Goal: Task Accomplishment & Management: Manage account settings

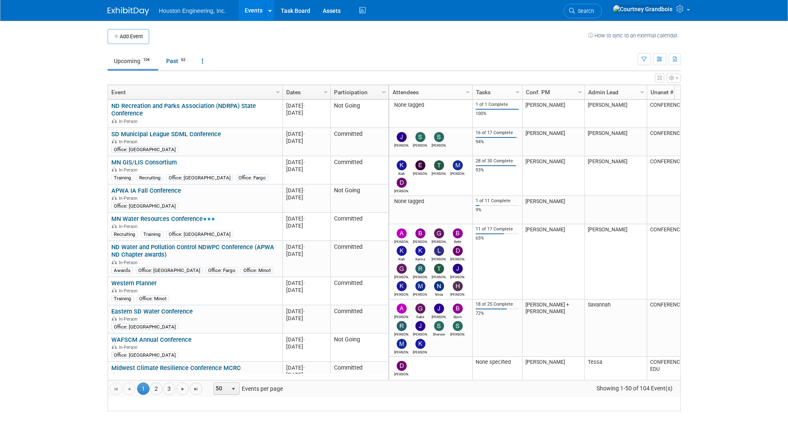
click at [478, 2] on div "Houston Engineering, Inc. Events Add Event Bulk Upload Events Shareable Event B…" at bounding box center [394, 10] width 573 height 21
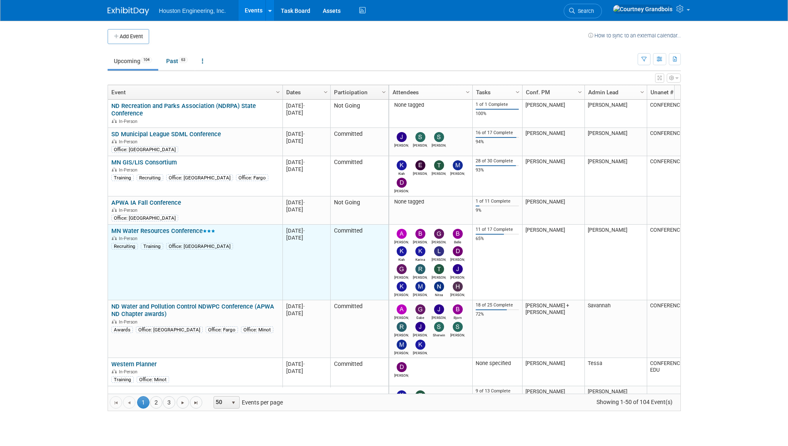
click at [182, 229] on link "MN Water Resources Conference" at bounding box center [163, 230] width 104 height 7
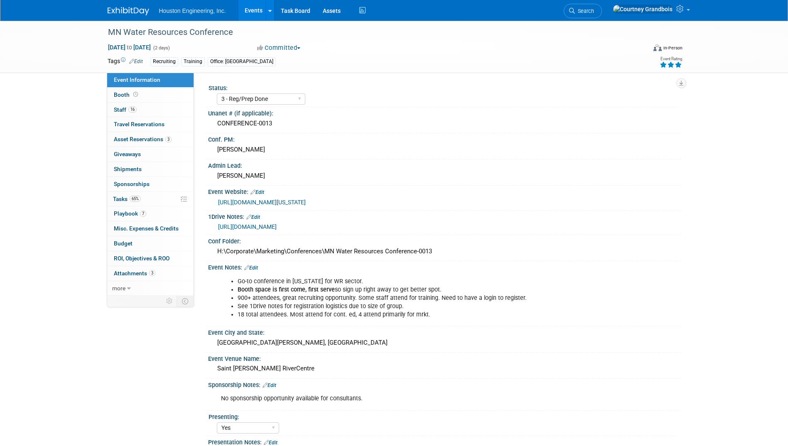
select select "3 - Reg/Prep Done"
select select "Yes"
select select "No"
select select "Water Resources"
click at [126, 202] on link "65% Tasks 65%" at bounding box center [150, 199] width 86 height 15
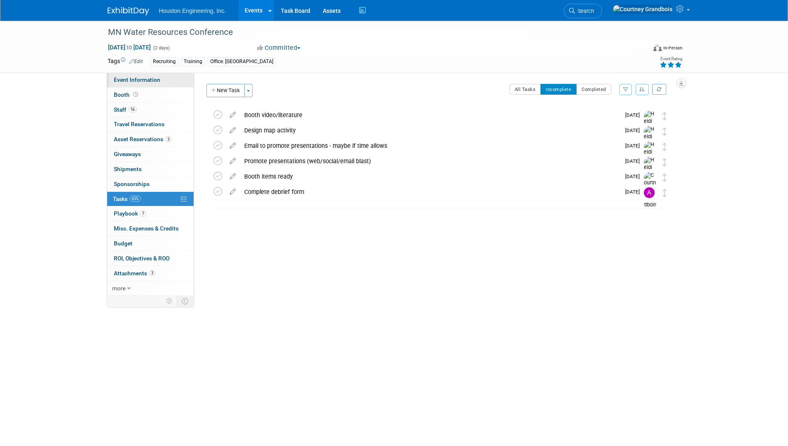
click at [122, 79] on span "Event Information" at bounding box center [137, 79] width 47 height 7
select select "3 - Reg/Prep Done"
select select "Yes"
select select "No"
select select "Water Resources"
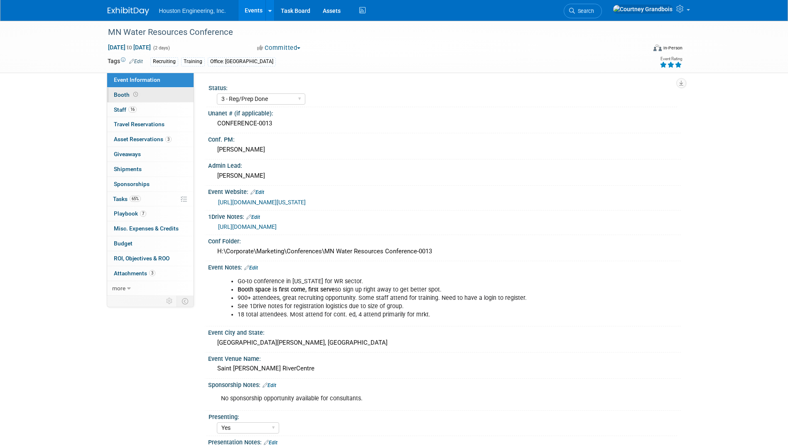
click at [116, 90] on link "Booth" at bounding box center [150, 95] width 86 height 15
select select "Yes"
select select "Maple Grove"
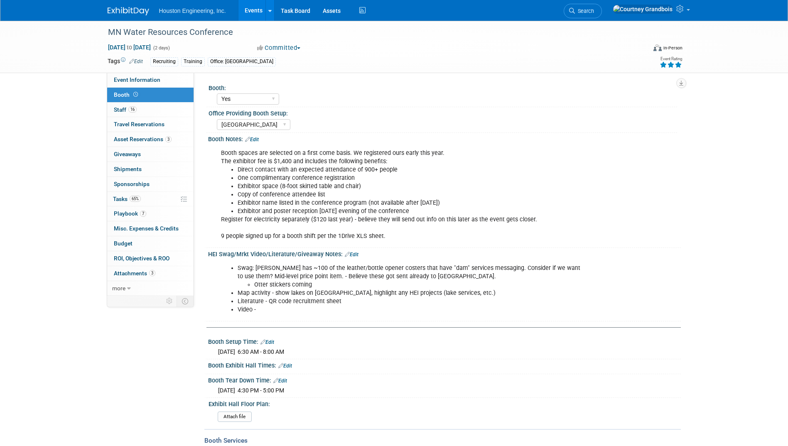
click at [278, 207] on li "Exhibitor name listed in the conference program (not available after August 31,…" at bounding box center [411, 203] width 347 height 8
click at [259, 141] on link "Edit" at bounding box center [252, 140] width 14 height 6
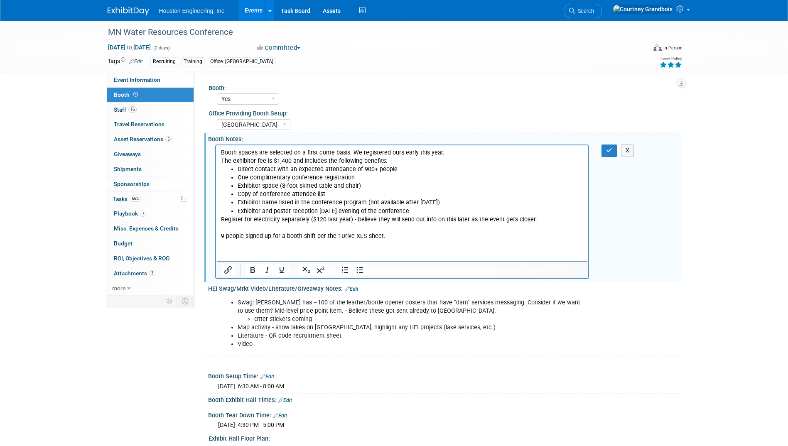
click at [326, 228] on p "Register for electricity separately ($120 last year) - believe they will send o…" at bounding box center [402, 228] width 363 height 25
drag, startPoint x: 537, startPoint y: 220, endPoint x: 355, endPoint y: 220, distance: 181.6
click at [355, 220] on p "Register for electricity separately ($120 last year) - believe they will send o…" at bounding box center [402, 228] width 363 height 25
click at [533, 225] on p "Register for electricity separately ($120 last year) - believe they will send o…" at bounding box center [402, 228] width 363 height 25
drag, startPoint x: 534, startPoint y: 218, endPoint x: 320, endPoint y: 216, distance: 214.4
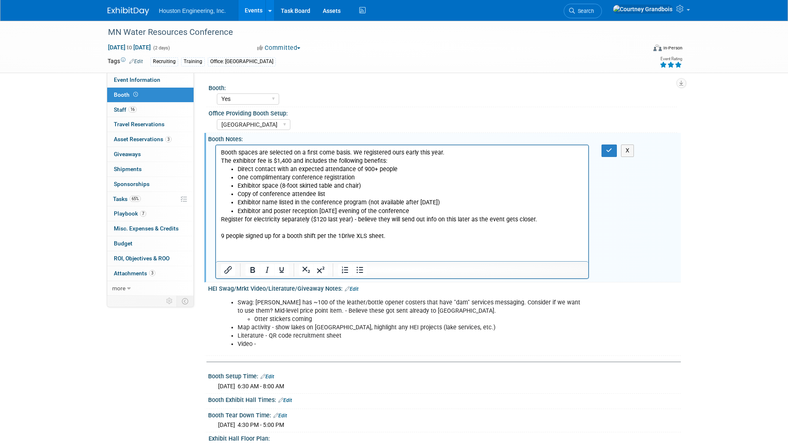
click at [320, 216] on p "Register for electricity separately ($120 last year) - believe they will send o…" at bounding box center [402, 228] width 363 height 25
click at [609, 149] on icon "button" at bounding box center [609, 151] width 6 height 6
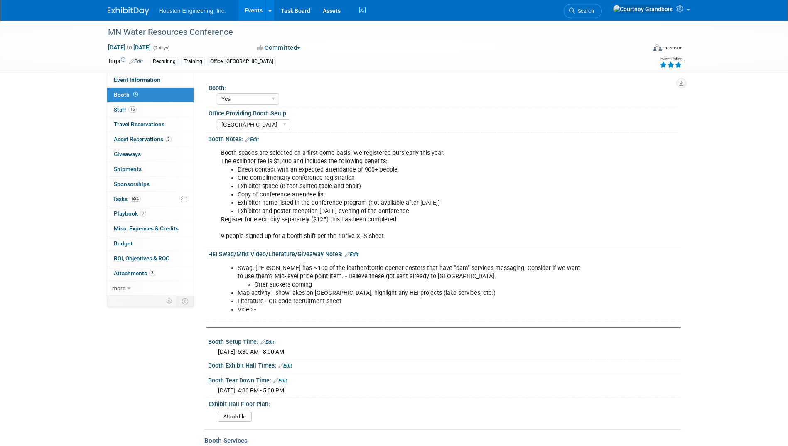
click at [254, 138] on link "Edit" at bounding box center [252, 140] width 14 height 6
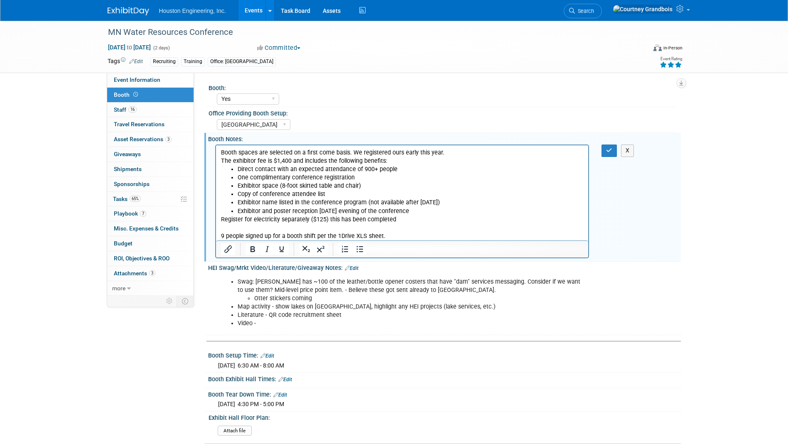
click at [434, 218] on p "Register for electricity separately ($125) this has been completed 9 people sig…" at bounding box center [402, 228] width 363 height 25
click at [224, 151] on p "Booth spaces are selected on a first come basis. We registered ours early this …" at bounding box center [402, 157] width 363 height 17
click at [221, 152] on p "Booth spaces are selected on a first come basis. We registered ours early this …" at bounding box center [402, 157] width 363 height 17
click at [146, 82] on span "Event Information" at bounding box center [137, 79] width 47 height 7
select select "3 - Reg/Prep Done"
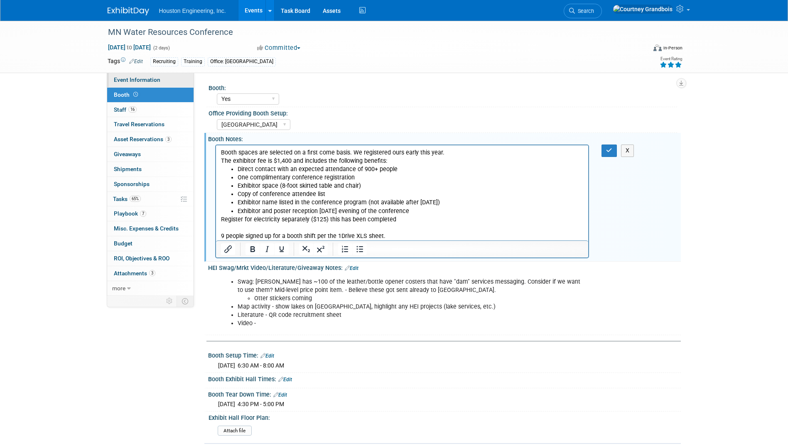
select select "Yes"
select select "No"
select select "Water Resources"
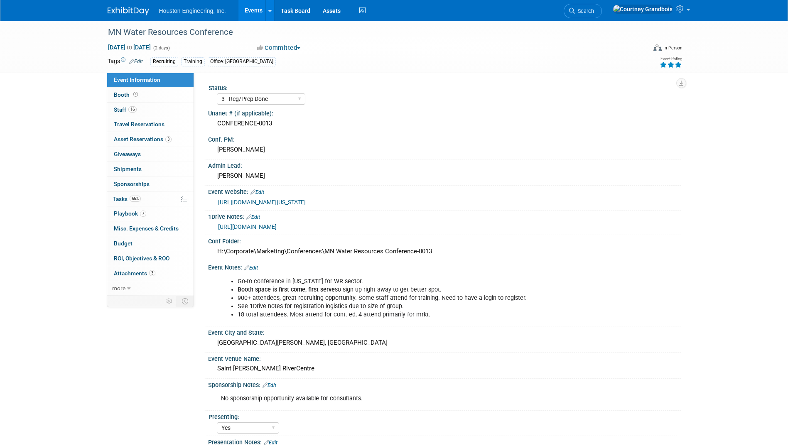
click at [256, 268] on link "Edit" at bounding box center [251, 268] width 14 height 6
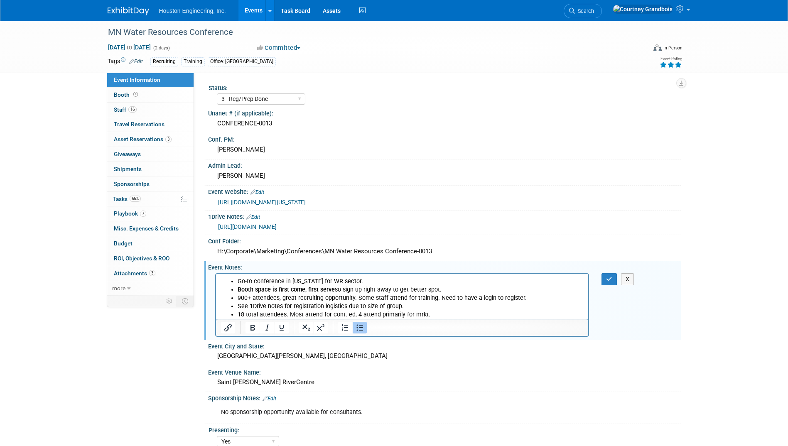
click at [434, 314] on li "18 total attendees. Most attend for cont. ed, 4 attend primarily for mrkt." at bounding box center [410, 314] width 347 height 8
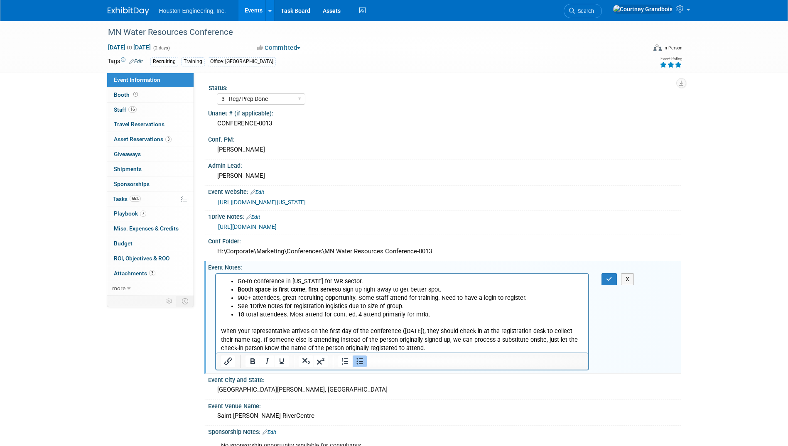
click at [451, 344] on p "When your representative arrives on the first day of the conference (Tuesday, O…" at bounding box center [402, 339] width 363 height 25
click at [221, 330] on p "When your representative arrives on the first day of the conference (Tuesday, O…" at bounding box center [402, 339] width 363 height 25
click at [611, 282] on button "button" at bounding box center [609, 279] width 15 height 12
